Goal: Transaction & Acquisition: Book appointment/travel/reservation

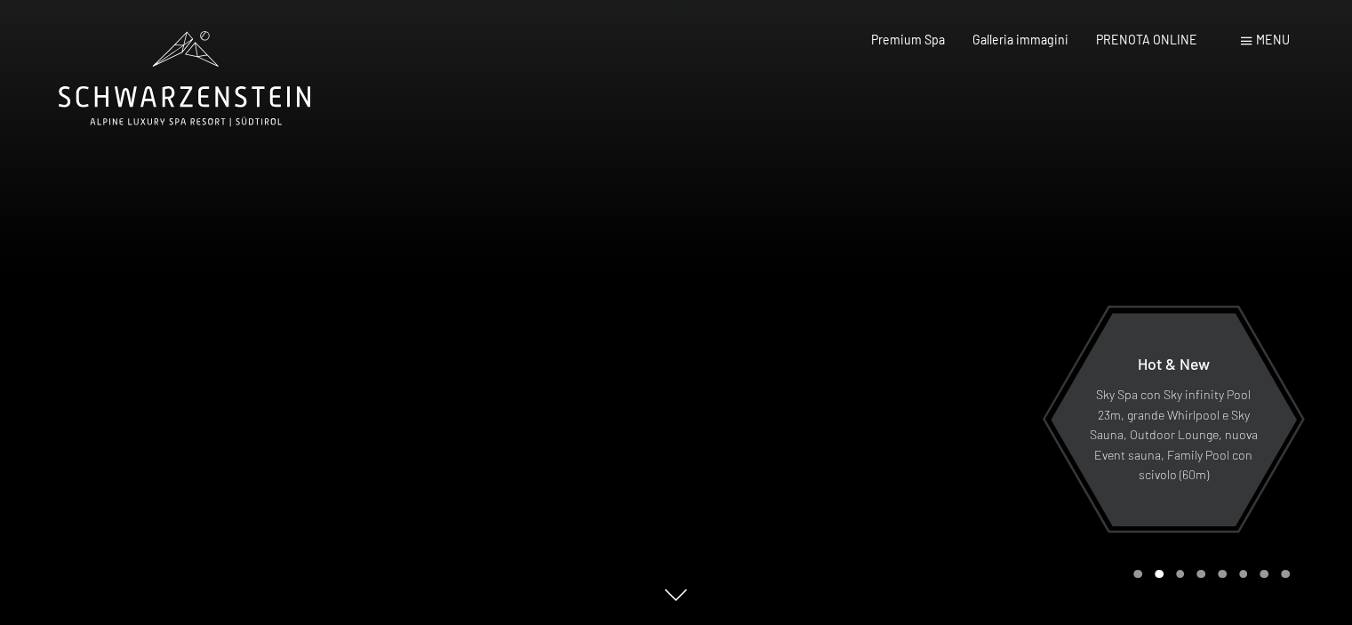
click at [1245, 38] on span at bounding box center [1246, 41] width 11 height 8
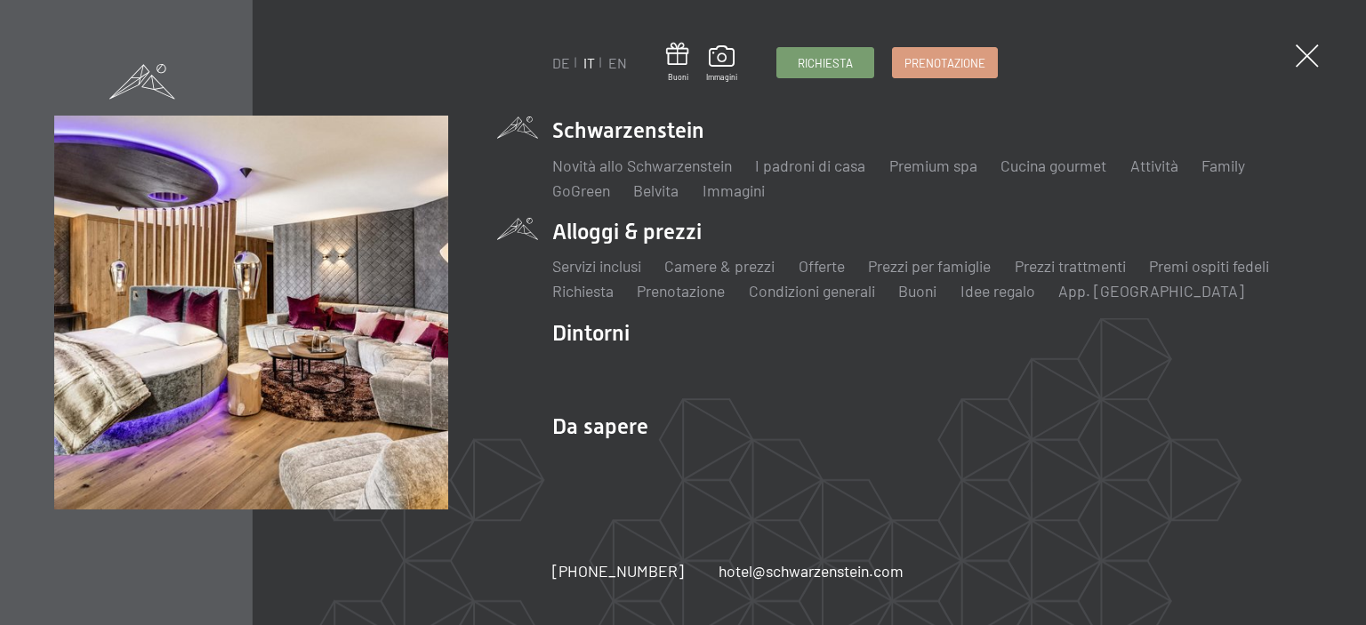
click at [733, 276] on li "Camere & prezzi Lista" at bounding box center [719, 266] width 110 height 22
click at [816, 274] on link "Offerte" at bounding box center [821, 266] width 46 height 20
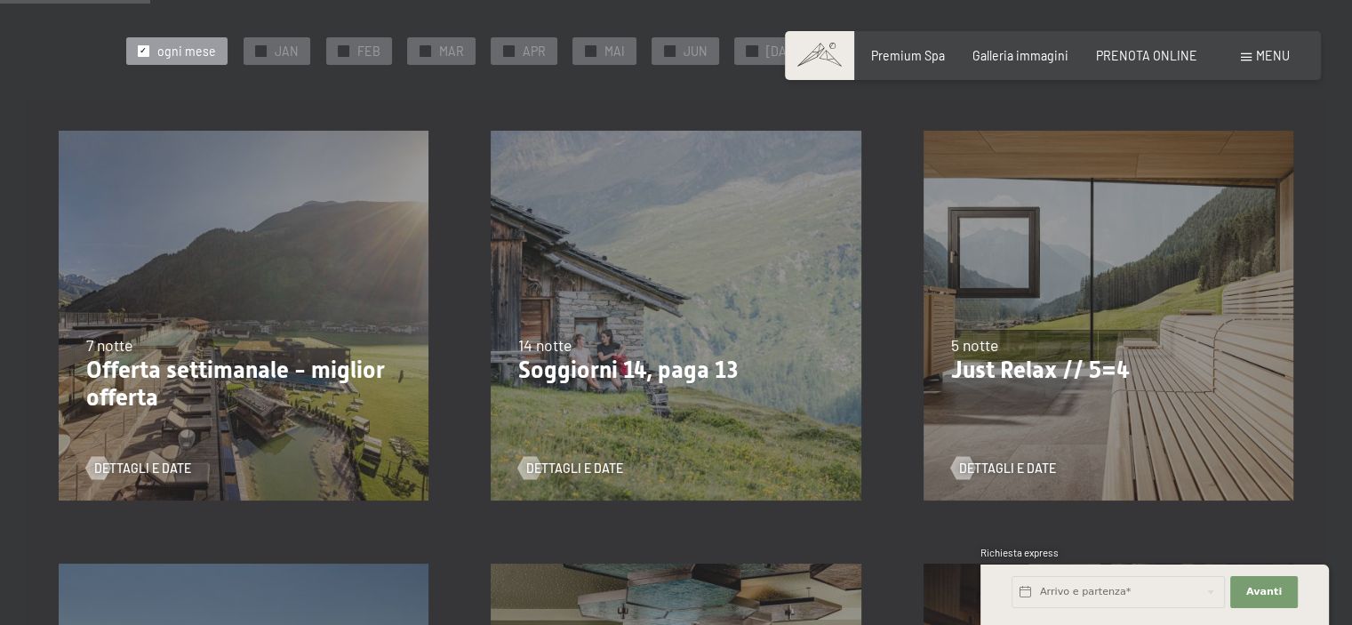
scroll to position [399, 0]
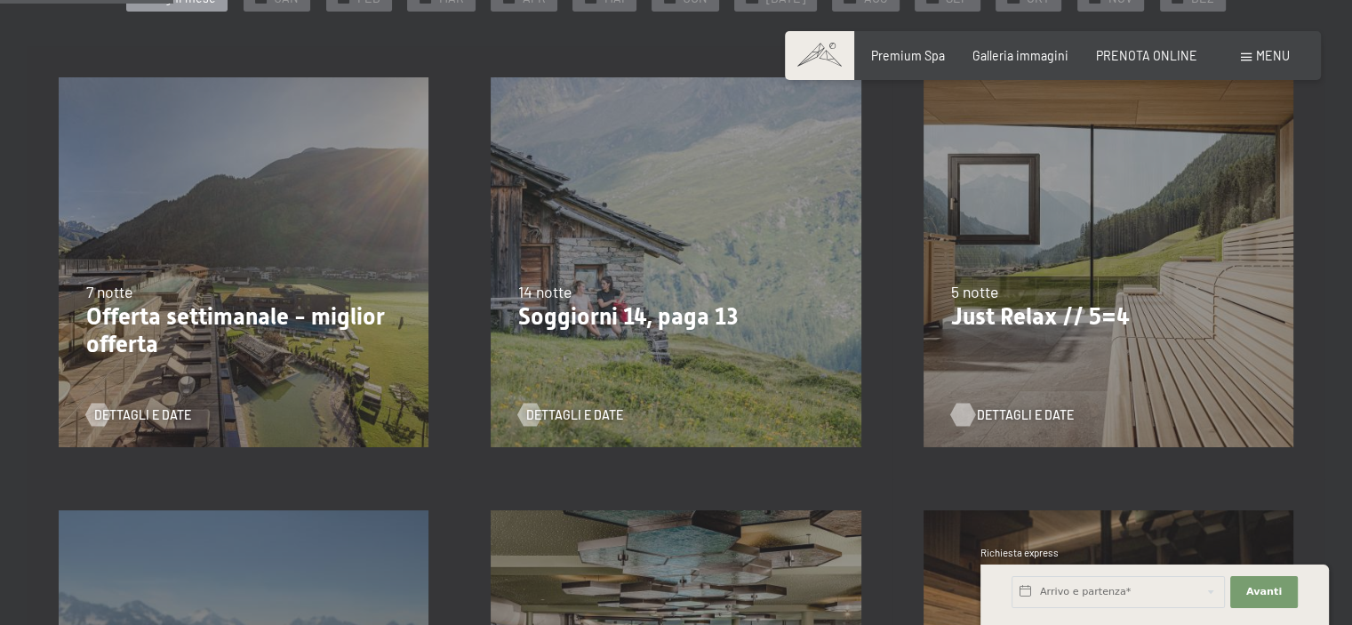
click at [961, 417] on div at bounding box center [962, 415] width 13 height 23
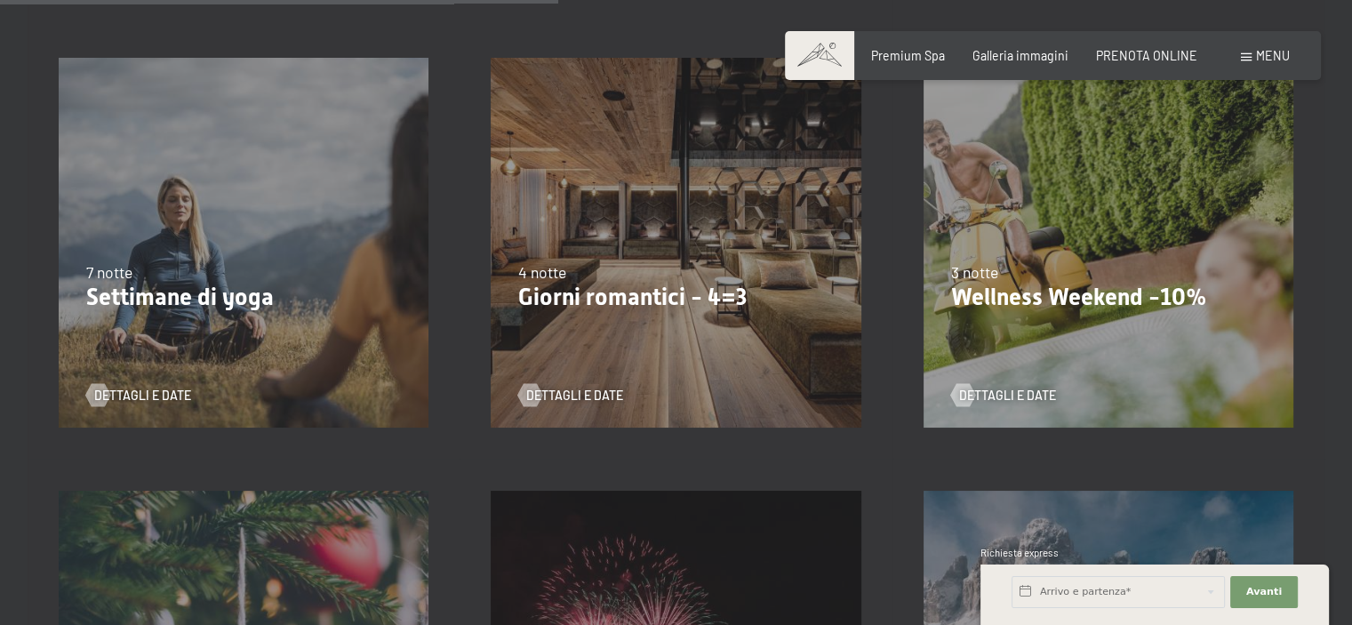
scroll to position [1287, 0]
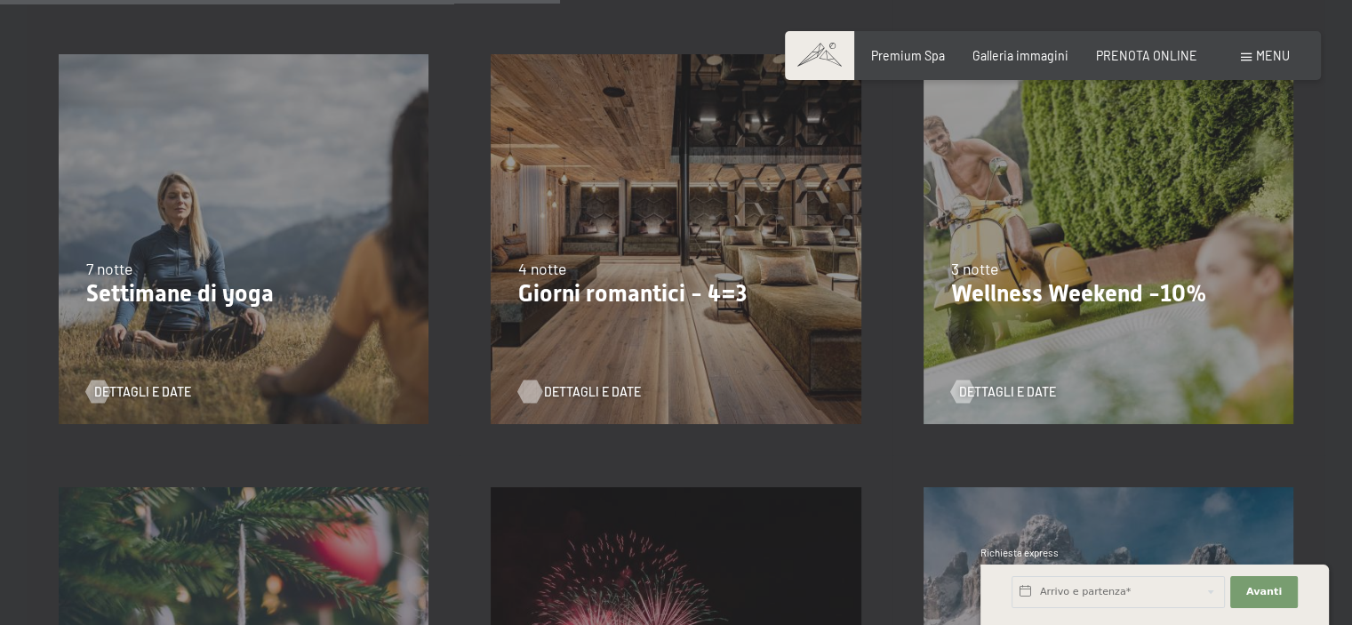
click at [534, 390] on div at bounding box center [530, 392] width 13 height 23
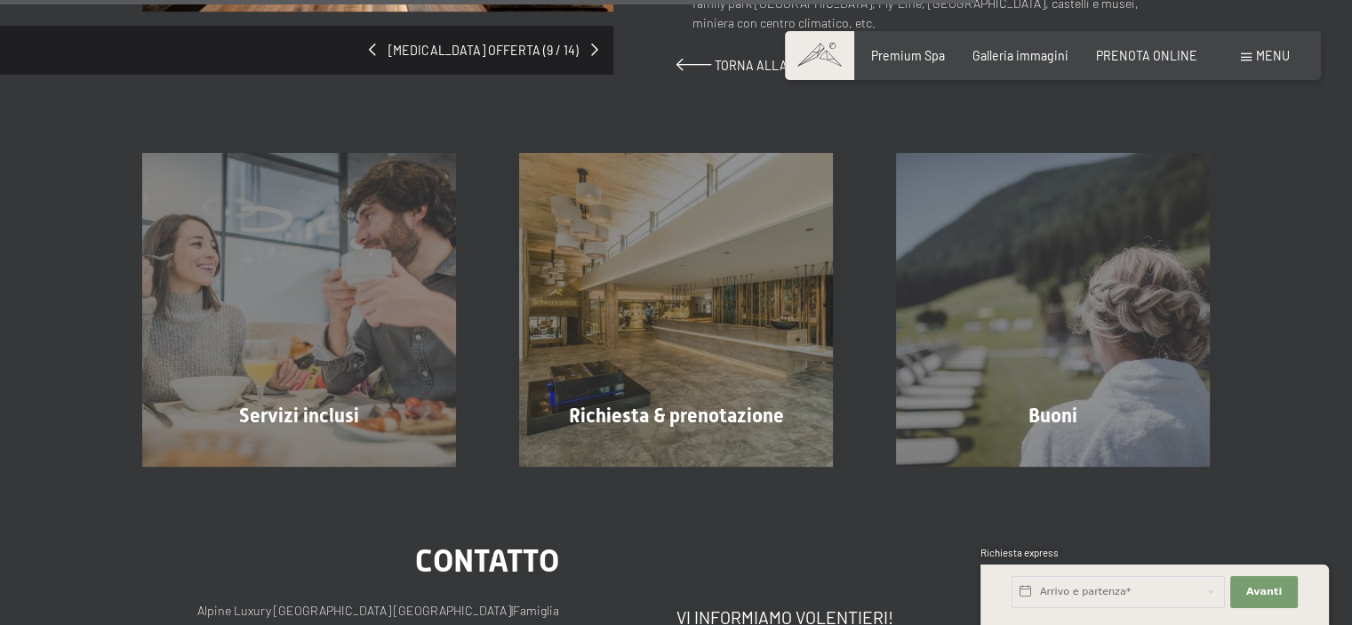
scroll to position [1373, 0]
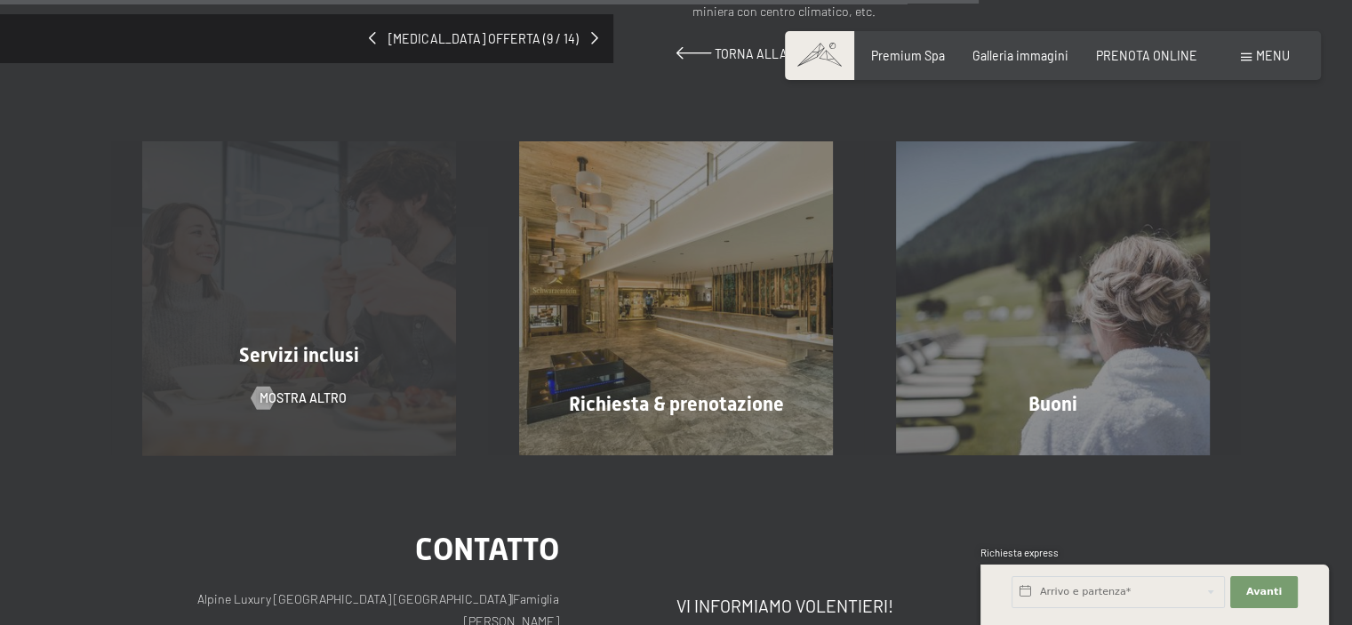
click at [244, 347] on div "Servizi inclusi mostra altro" at bounding box center [299, 298] width 377 height 314
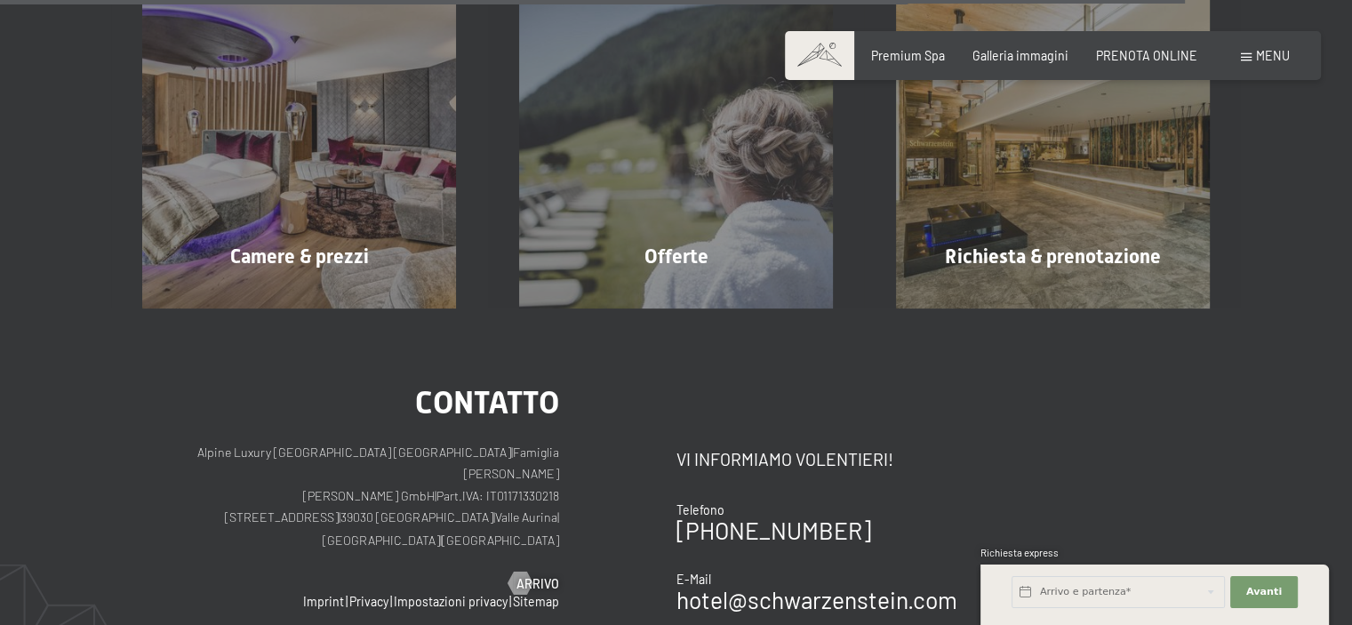
scroll to position [2851, 0]
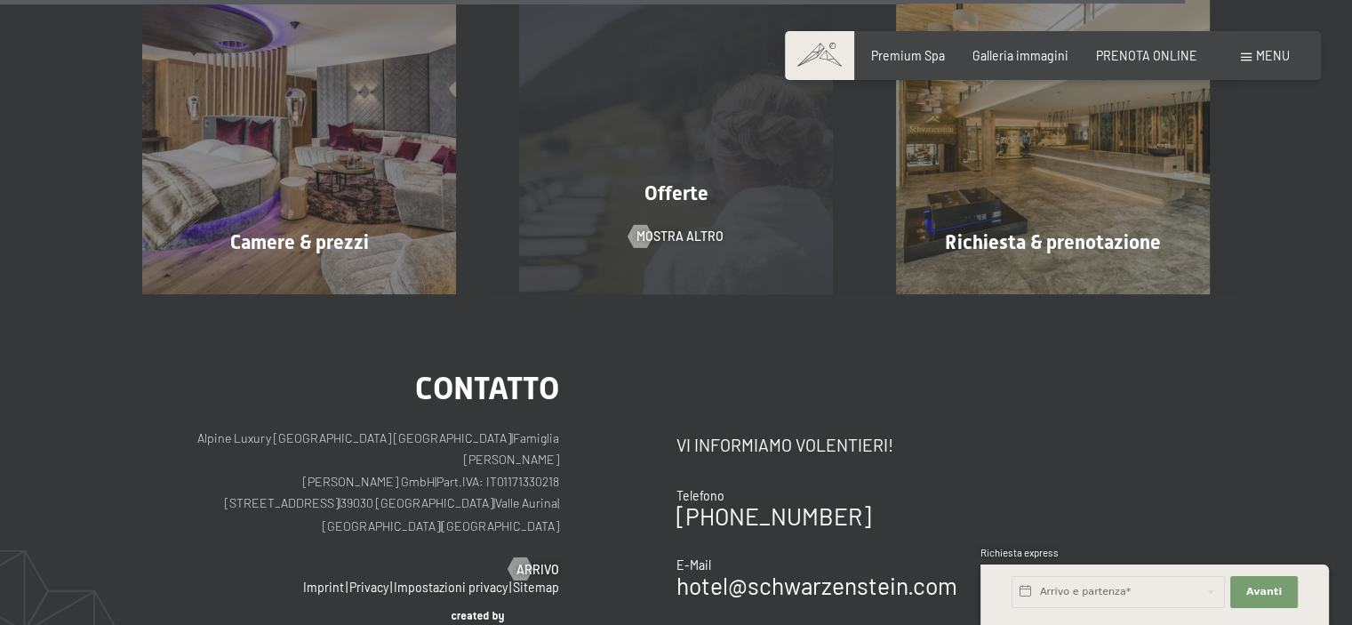
click at [808, 234] on div "Offerte mostra altro" at bounding box center [676, 137] width 377 height 314
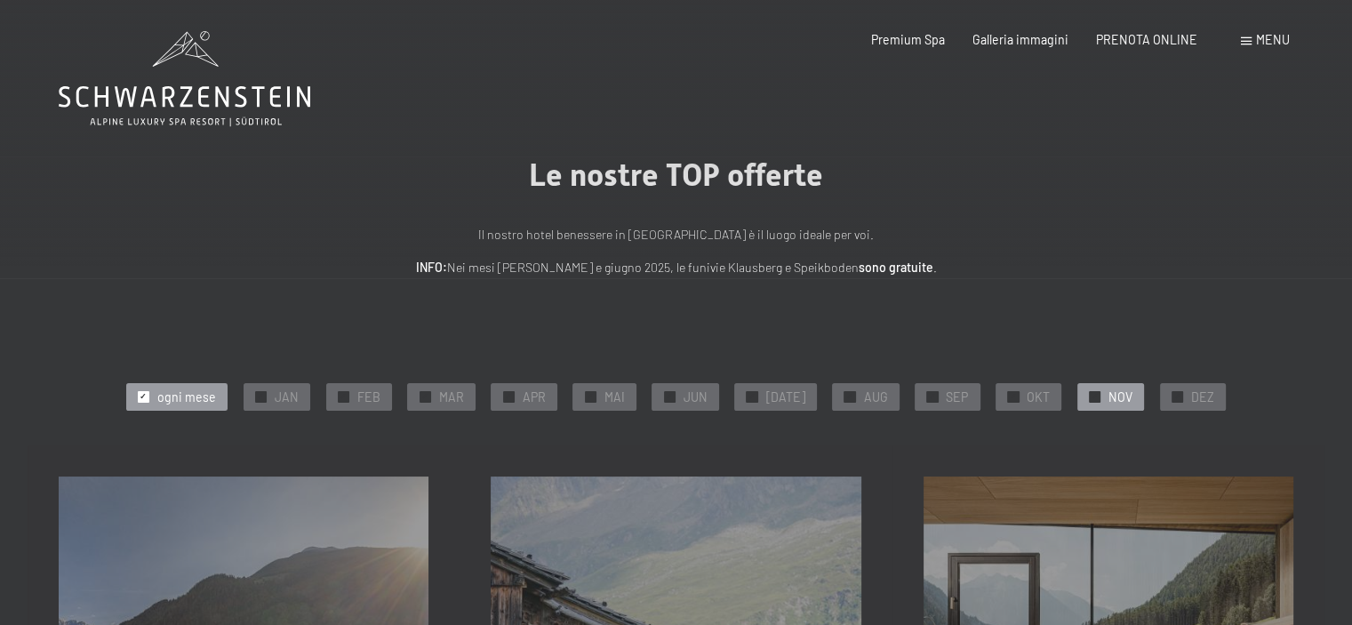
click at [1109, 397] on span "NOV" at bounding box center [1121, 398] width 24 height 18
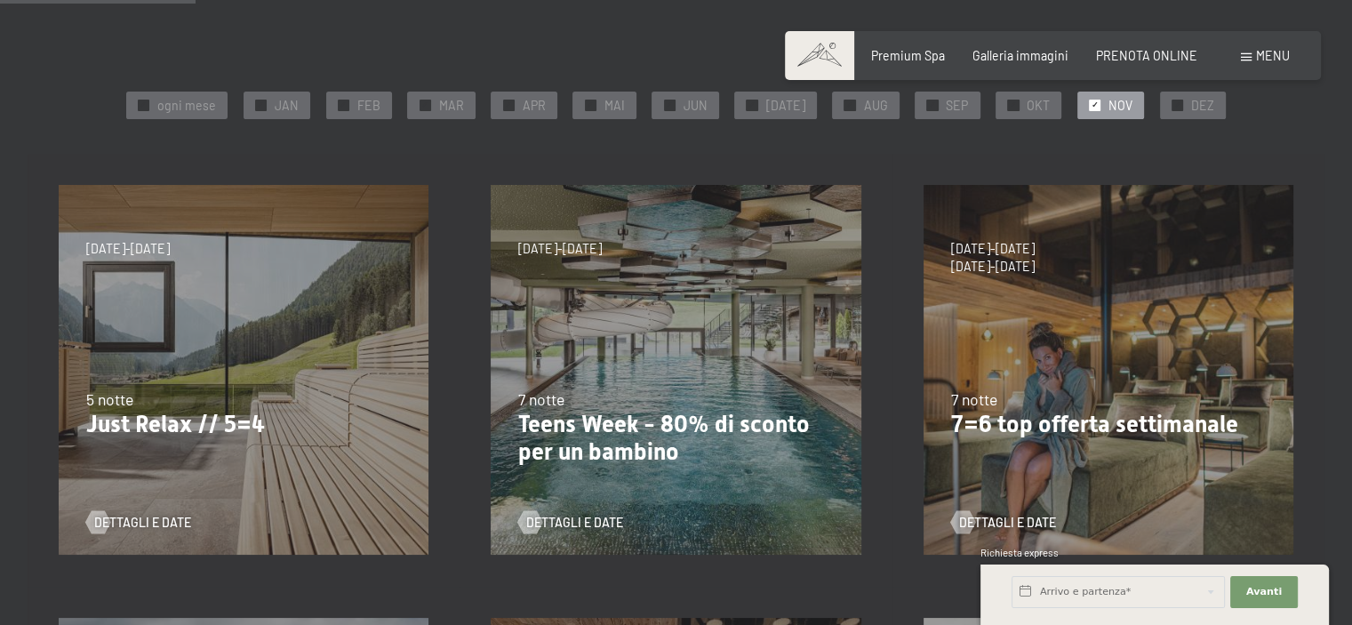
scroll to position [298, 0]
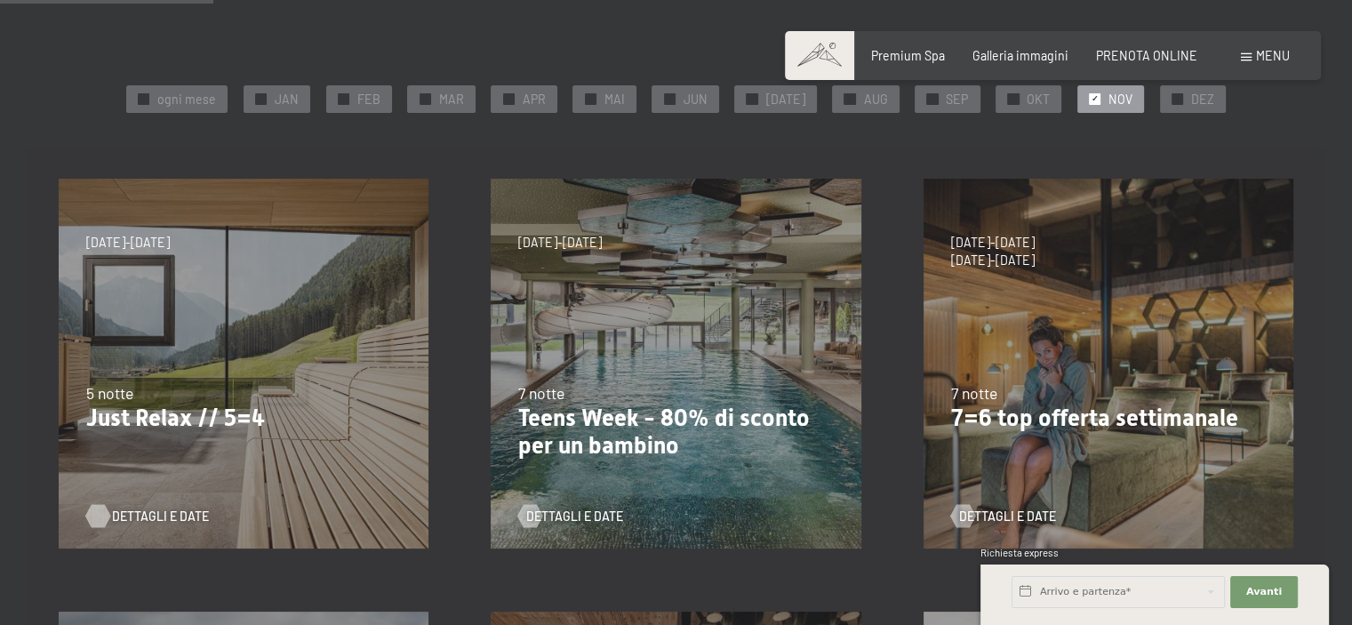
click at [104, 511] on div at bounding box center [97, 516] width 13 height 23
